Goal: Information Seeking & Learning: Learn about a topic

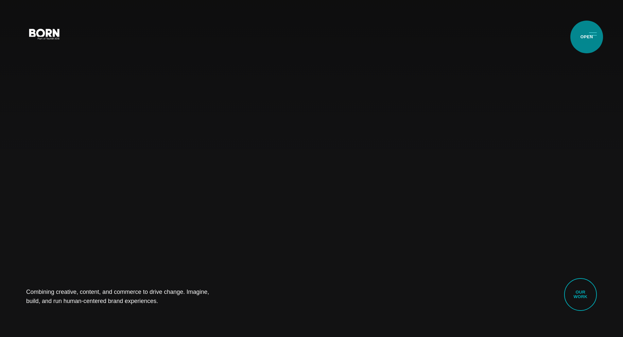
click at [586, 37] on button "Primary Menu" at bounding box center [593, 34] width 16 height 14
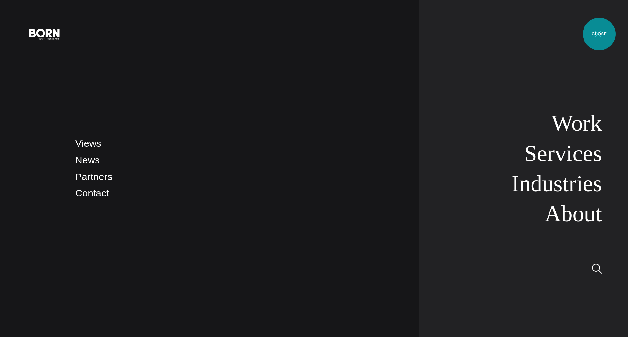
click at [599, 34] on button "Primary Menu" at bounding box center [598, 34] width 16 height 14
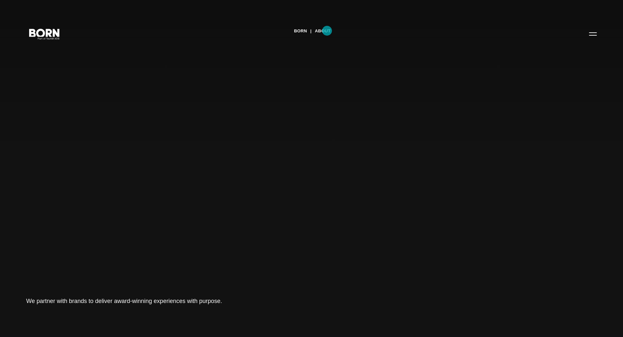
click at [327, 31] on link "About" at bounding box center [323, 31] width 16 height 10
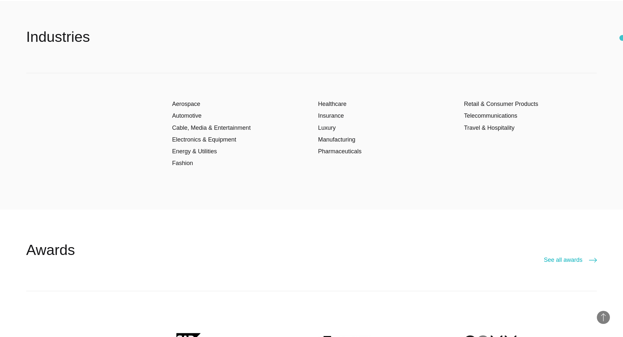
scroll to position [1362, 0]
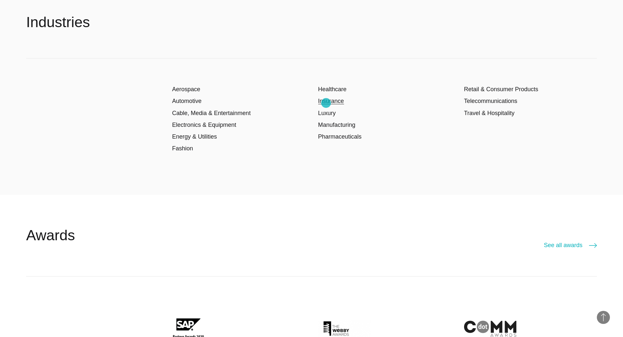
click at [326, 103] on link "Insurance" at bounding box center [331, 101] width 26 height 7
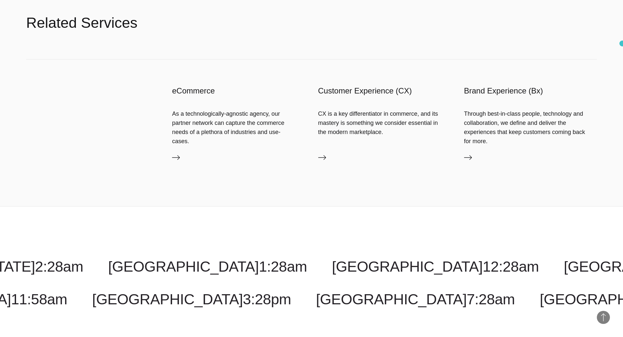
scroll to position [1764, 0]
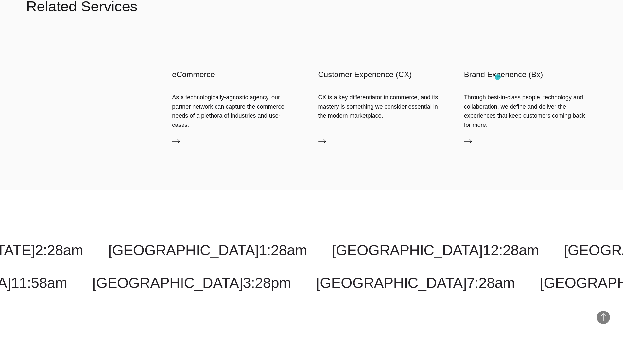
click at [497, 77] on h3 "Brand Experience (Bx)" at bounding box center [530, 74] width 133 height 10
click at [470, 140] on icon at bounding box center [468, 141] width 8 height 5
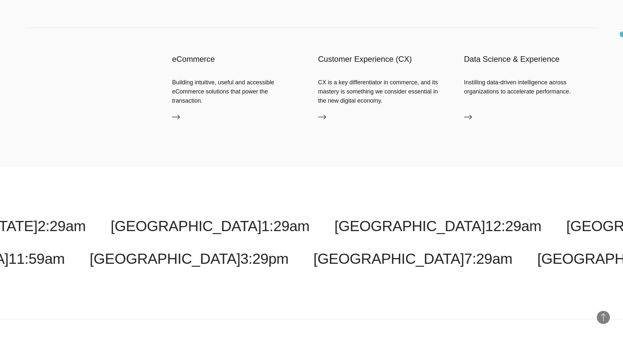
scroll to position [1099, 0]
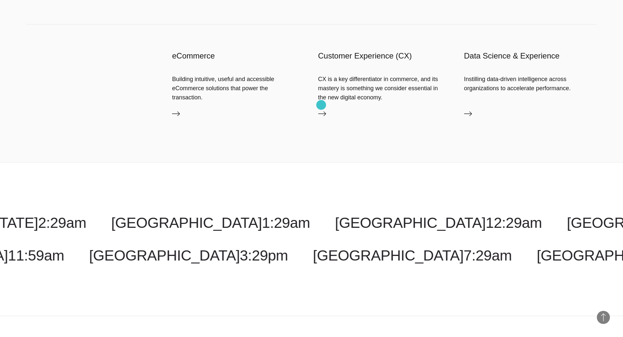
click at [321, 110] on icon at bounding box center [322, 114] width 8 height 8
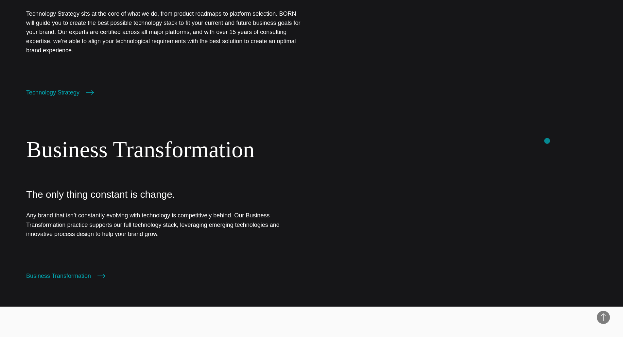
scroll to position [741, 0]
